Goal: Navigation & Orientation: Find specific page/section

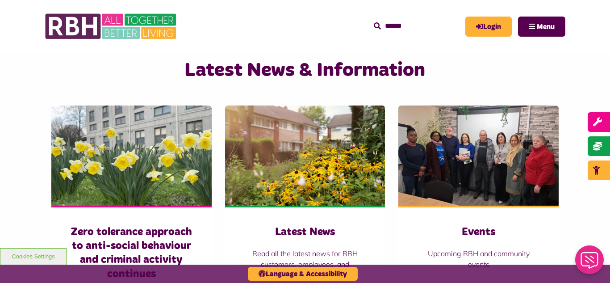
scroll to position [572, 0]
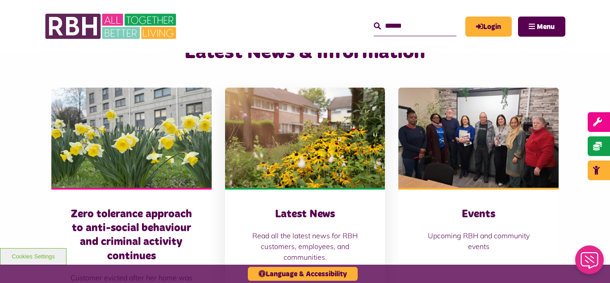
click at [300, 147] on img at bounding box center [305, 138] width 160 height 100
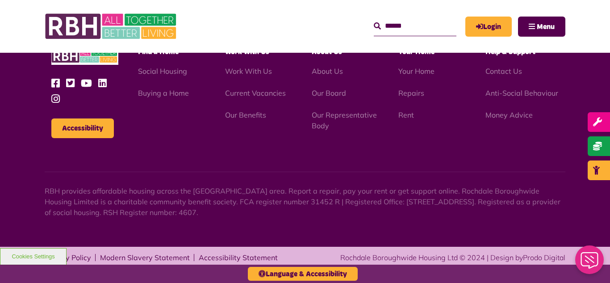
scroll to position [973, 0]
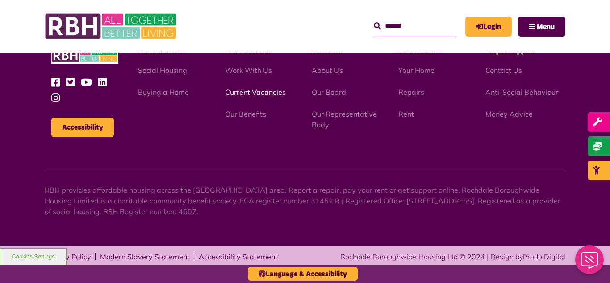
click at [253, 92] on link "Current Vacancies" at bounding box center [255, 92] width 61 height 9
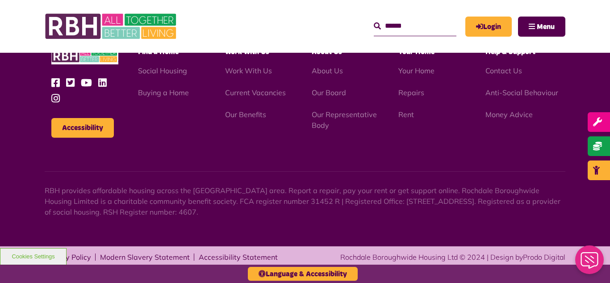
scroll to position [1479, 0]
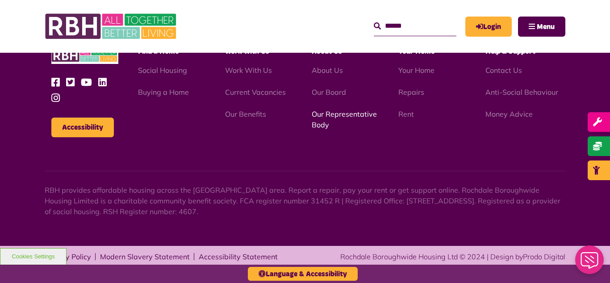
click at [343, 115] on link "Our Representative Body" at bounding box center [344, 119] width 65 height 20
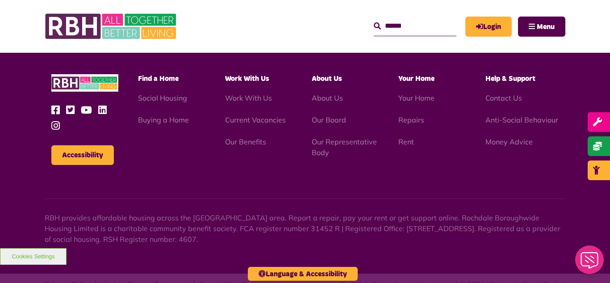
scroll to position [2594, 0]
